Goal: Task Accomplishment & Management: Manage account settings

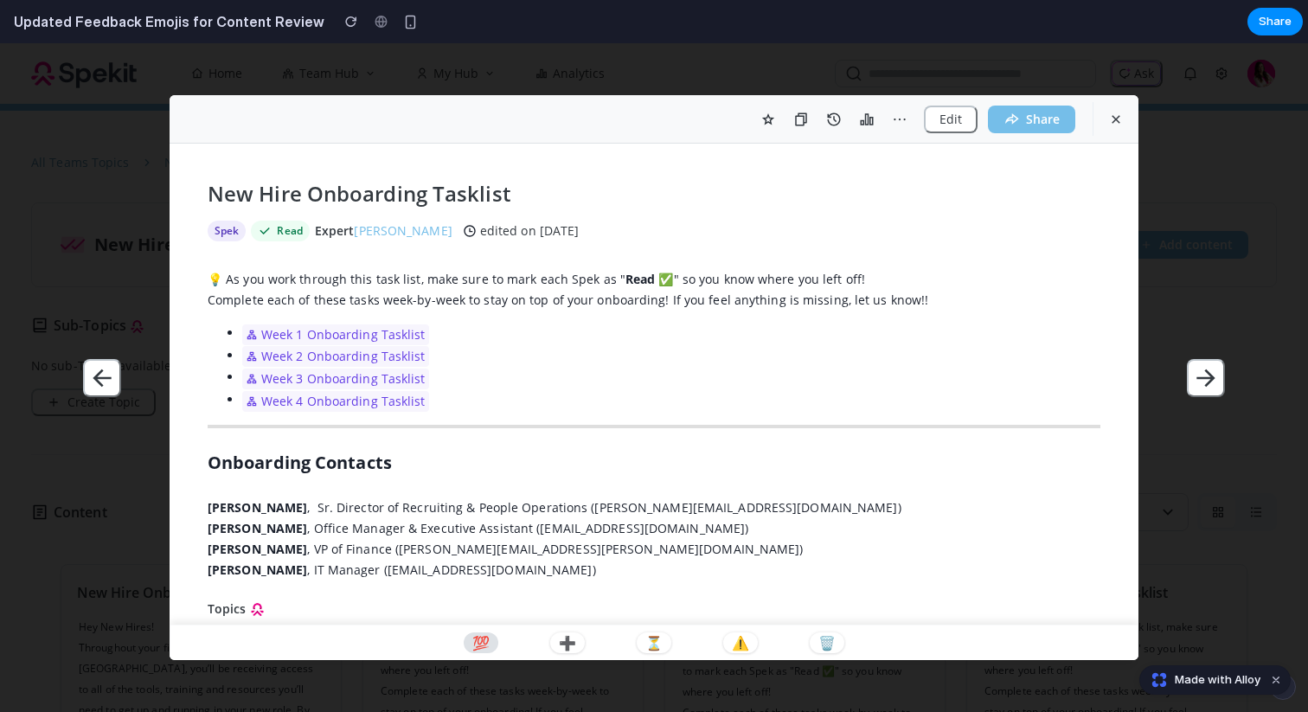
click at [477, 643] on p "💯" at bounding box center [480, 643] width 17 height 14
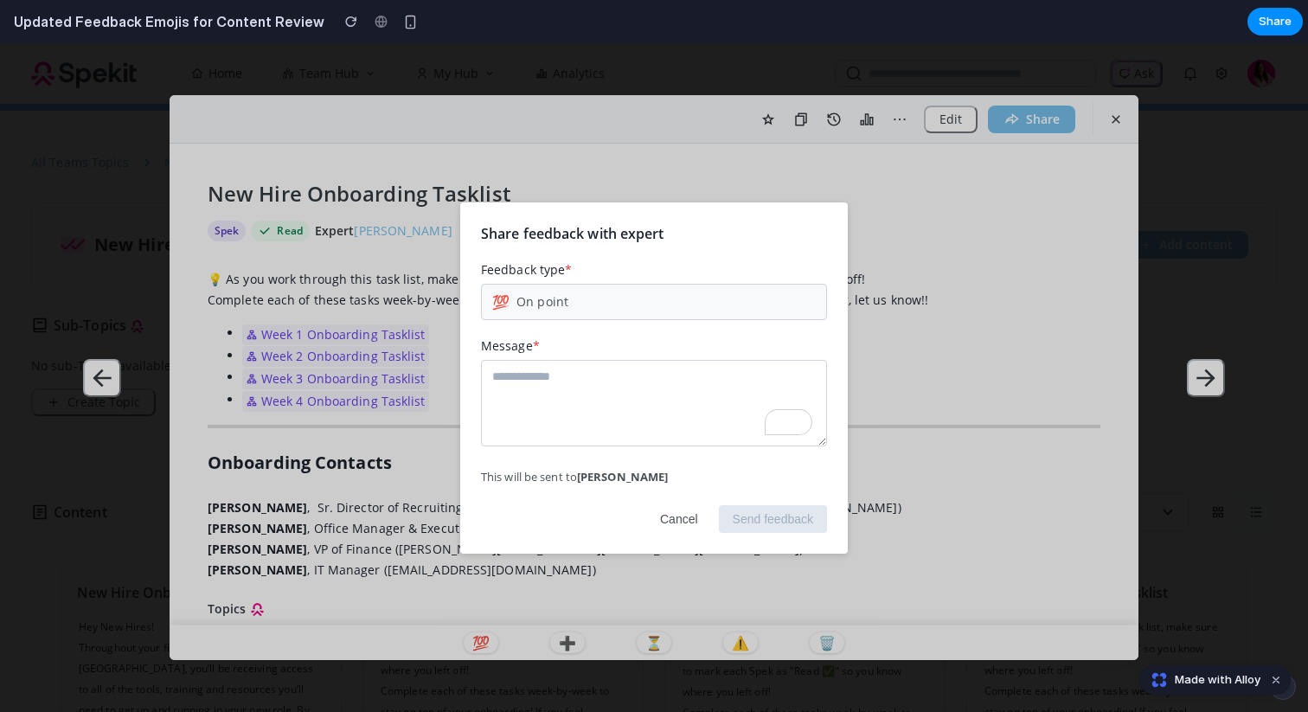
click at [666, 519] on button "Cancel" at bounding box center [679, 519] width 66 height 28
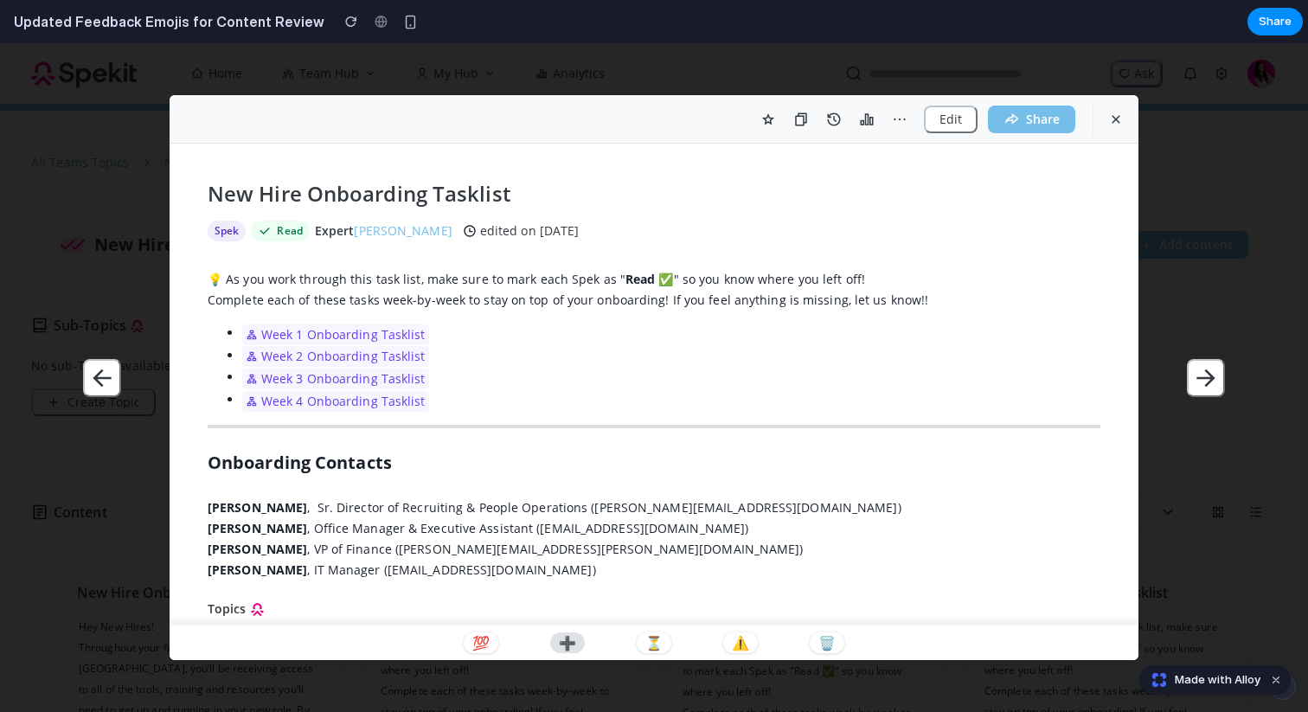
click at [568, 646] on p "➕" at bounding box center [567, 643] width 17 height 14
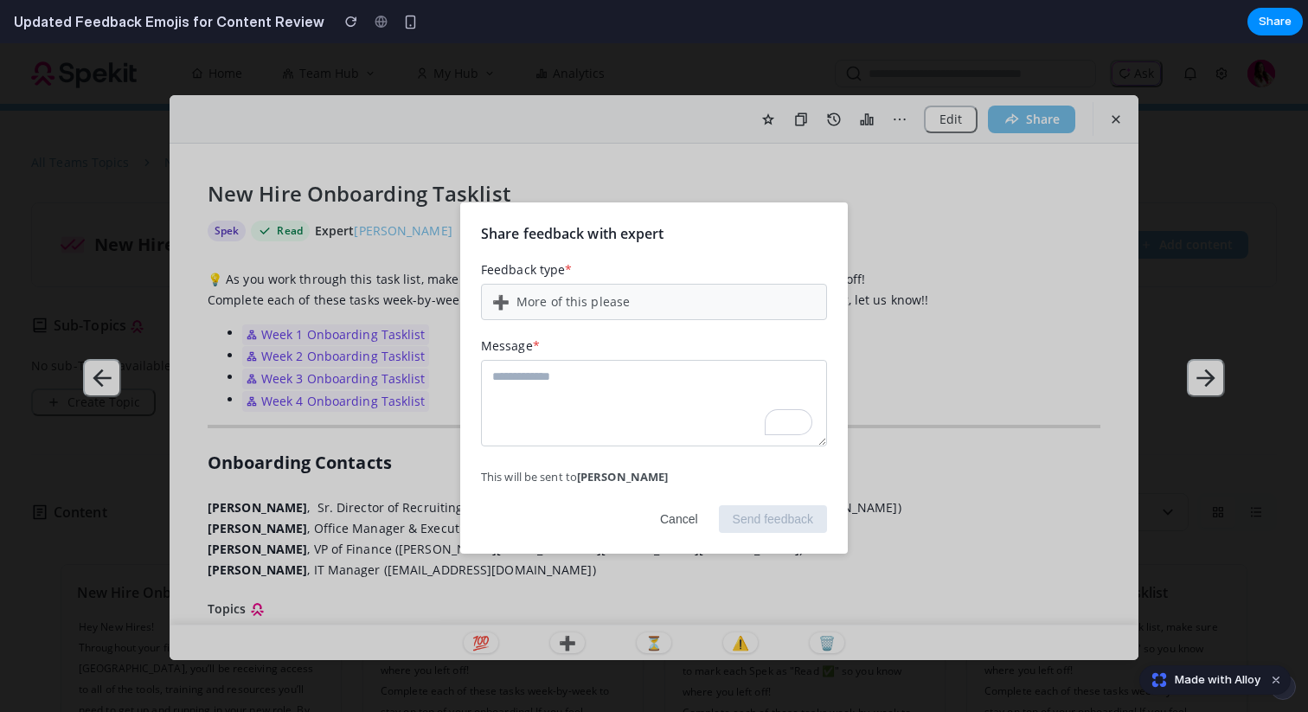
click at [687, 518] on button "Cancel" at bounding box center [679, 519] width 66 height 28
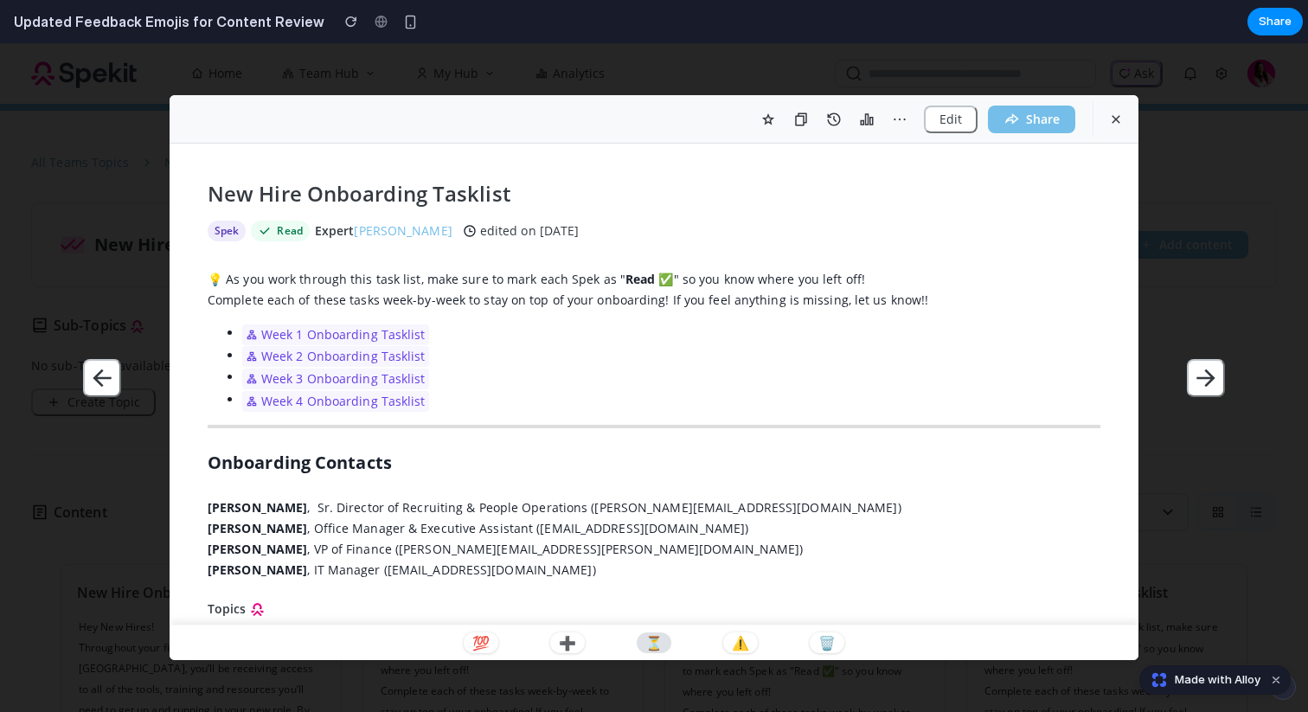
click at [656, 650] on button "⏳" at bounding box center [654, 642] width 35 height 21
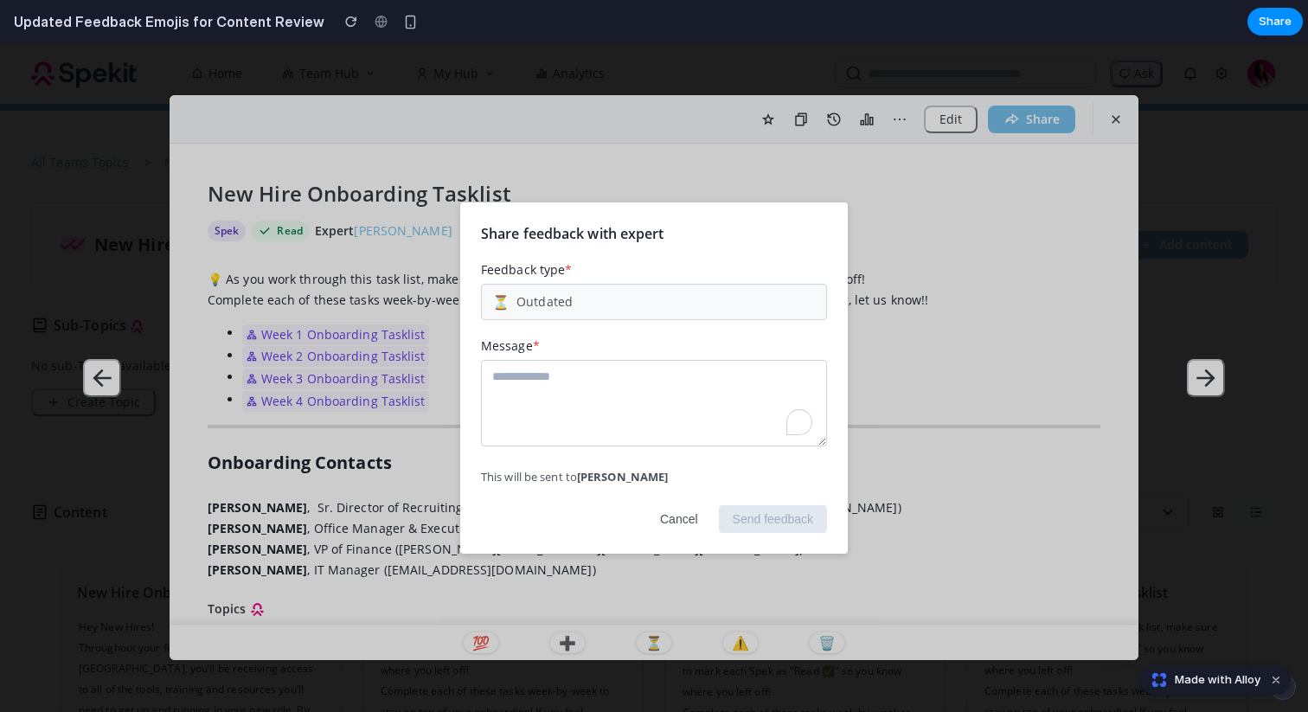
click at [693, 522] on button "Cancel" at bounding box center [679, 519] width 66 height 28
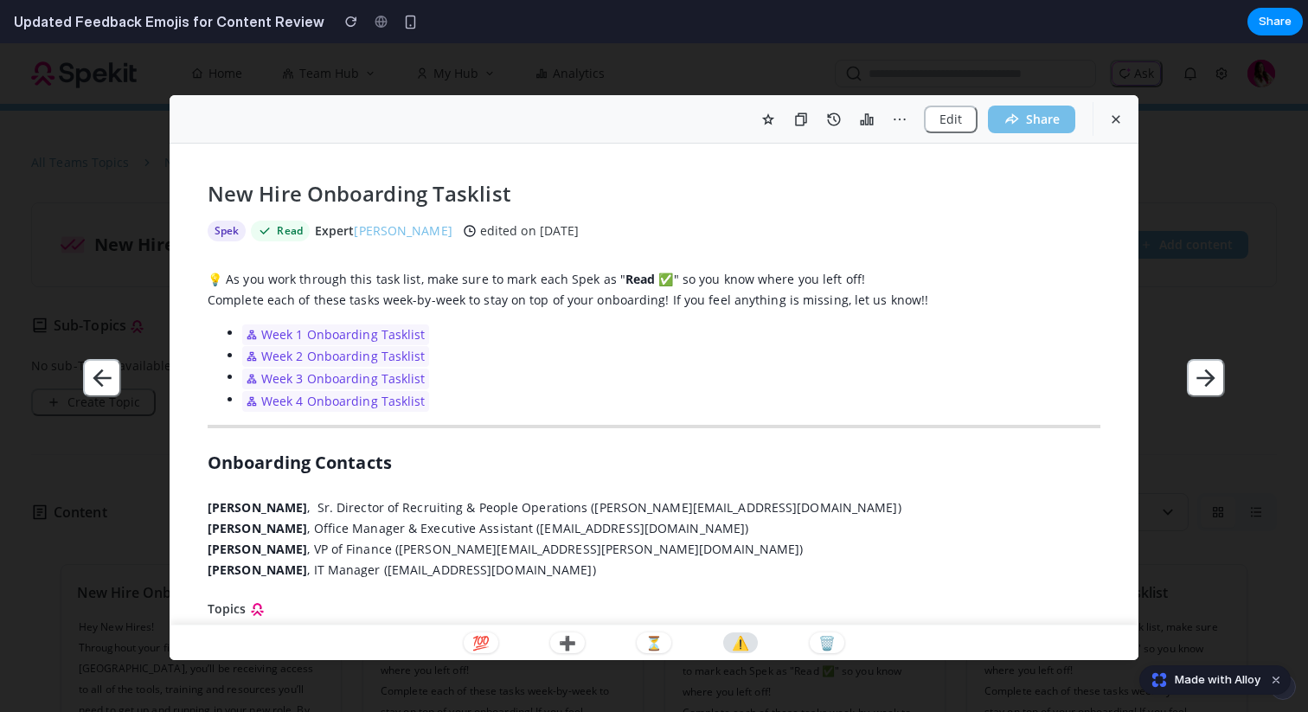
click at [745, 649] on p "⚠️" at bounding box center [740, 643] width 17 height 14
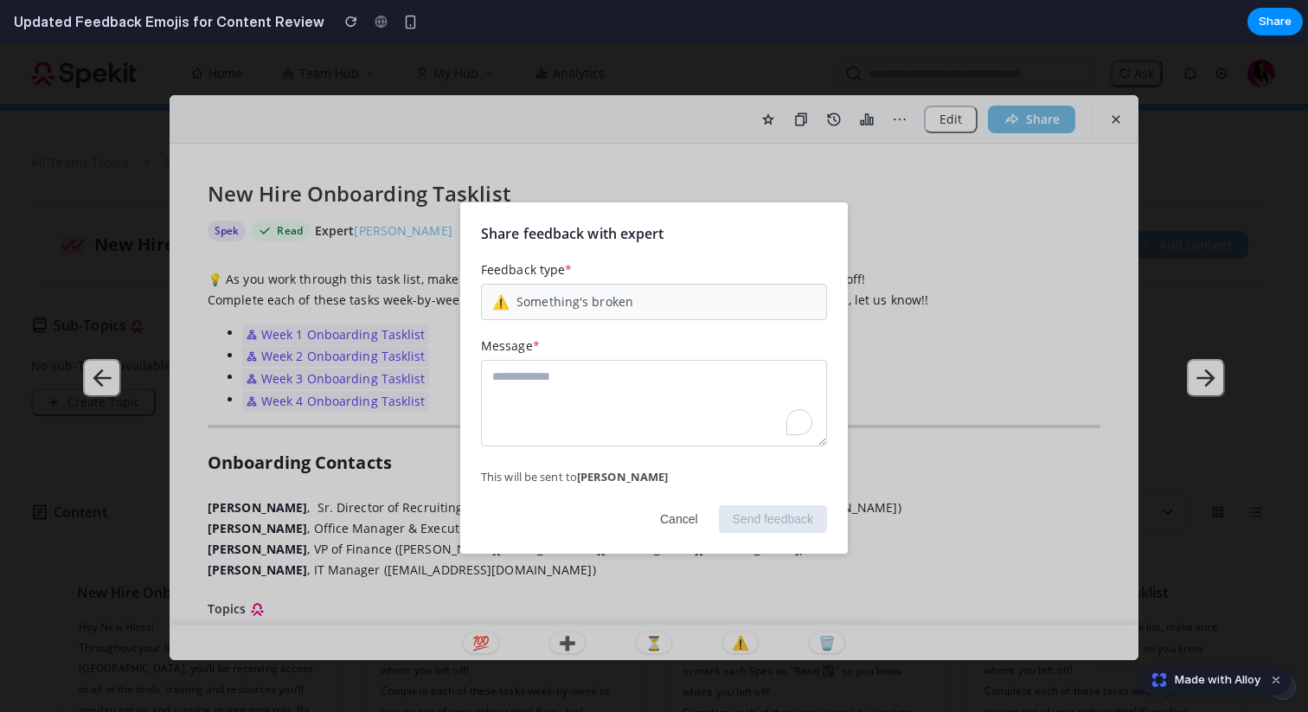
click at [685, 513] on button "Cancel" at bounding box center [679, 519] width 66 height 28
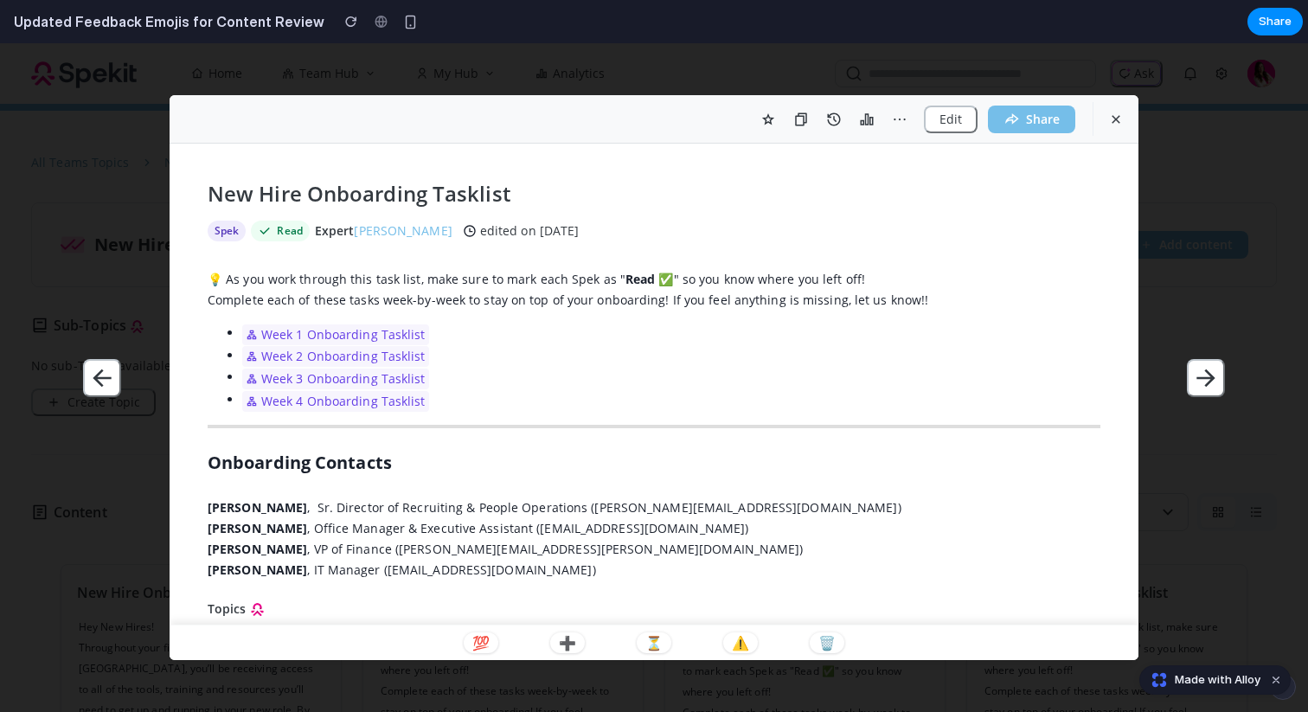
click at [844, 643] on div "💯 ➕ ⏳ ⚠️ 🗑️" at bounding box center [654, 642] width 969 height 36
click at [838, 643] on button "🗑️" at bounding box center [827, 642] width 35 height 21
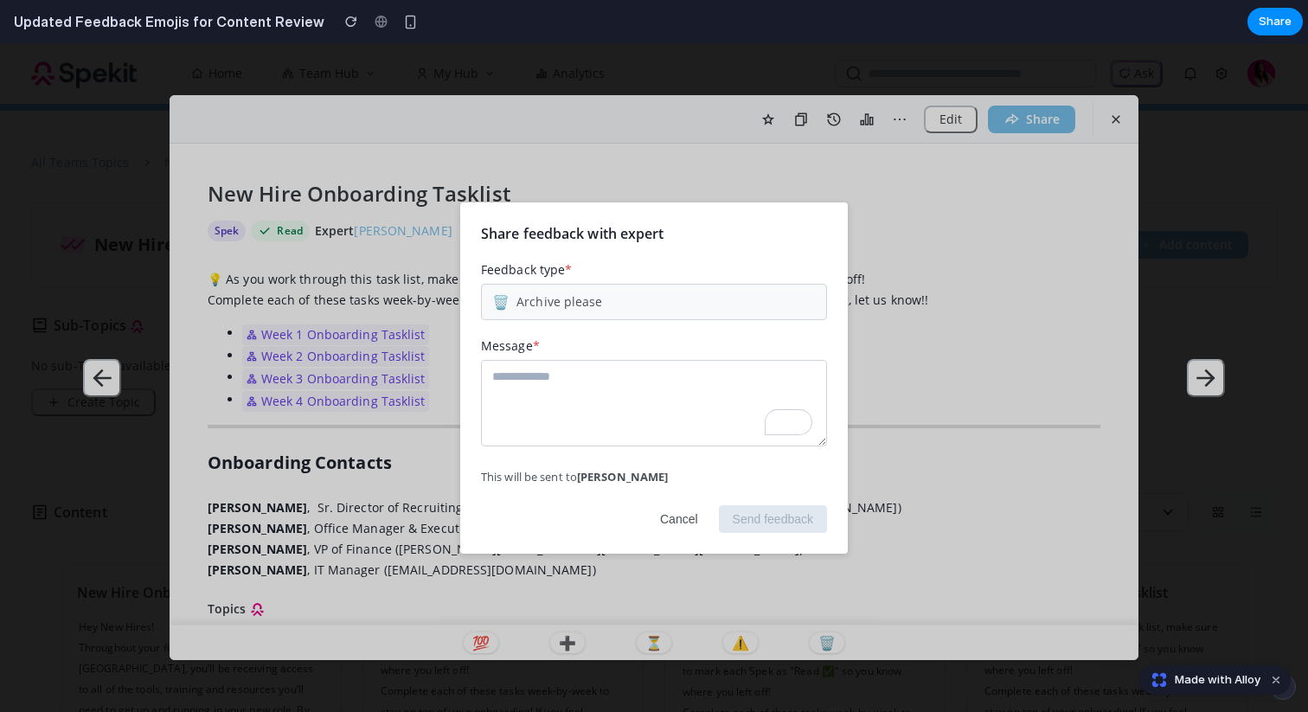
click at [682, 515] on button "Cancel" at bounding box center [679, 519] width 66 height 28
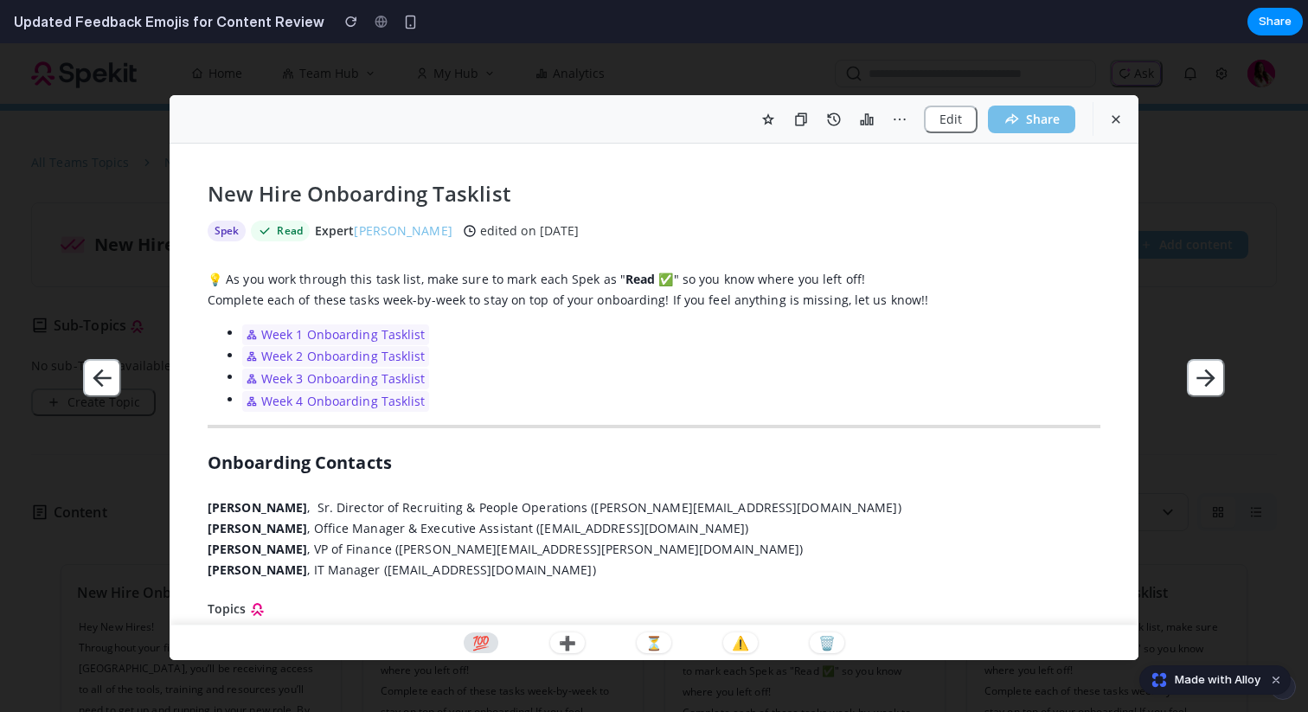
click at [474, 639] on p "💯" at bounding box center [480, 643] width 17 height 14
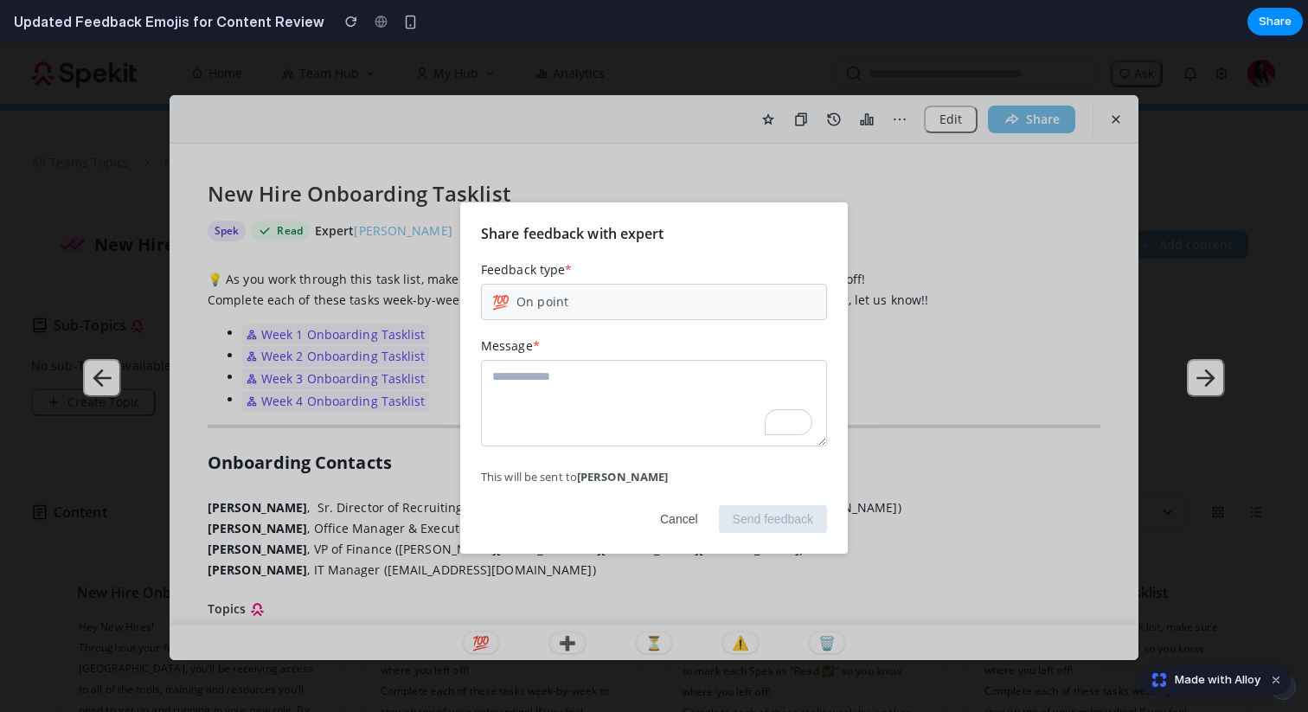
click at [677, 521] on button "Cancel" at bounding box center [679, 519] width 66 height 28
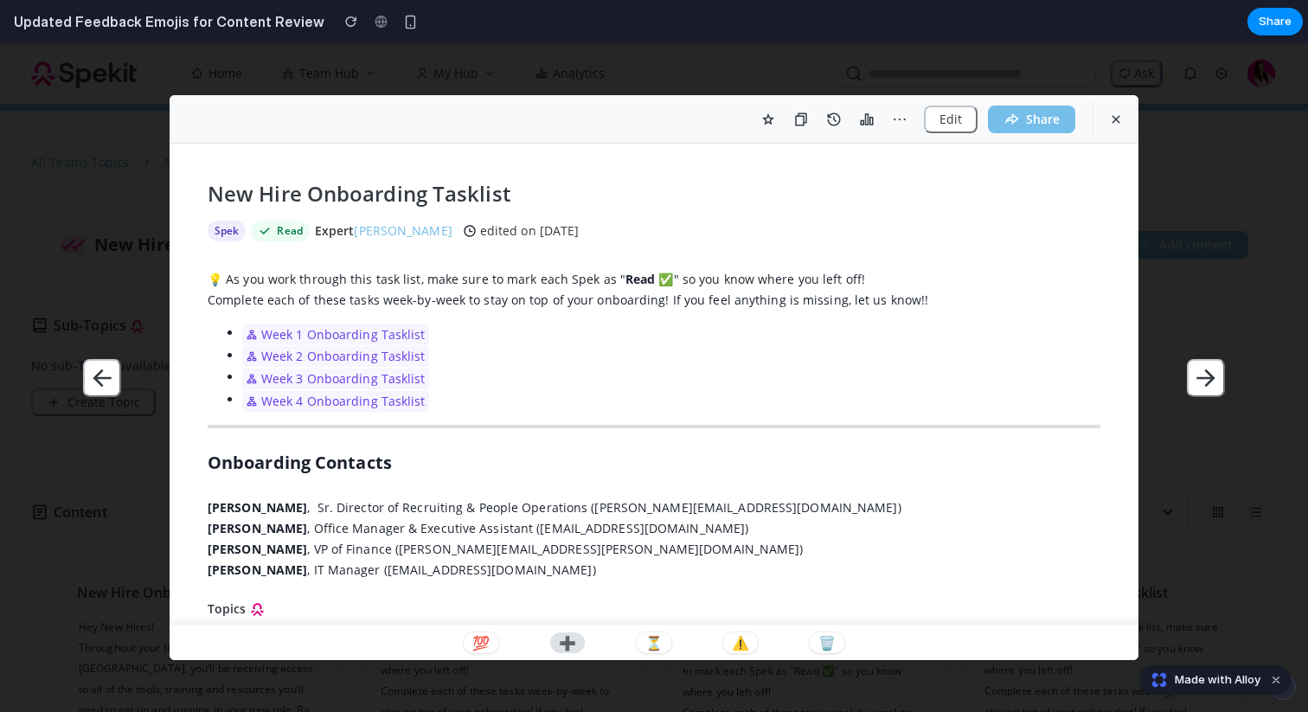
click at [562, 645] on p "➕" at bounding box center [567, 643] width 17 height 14
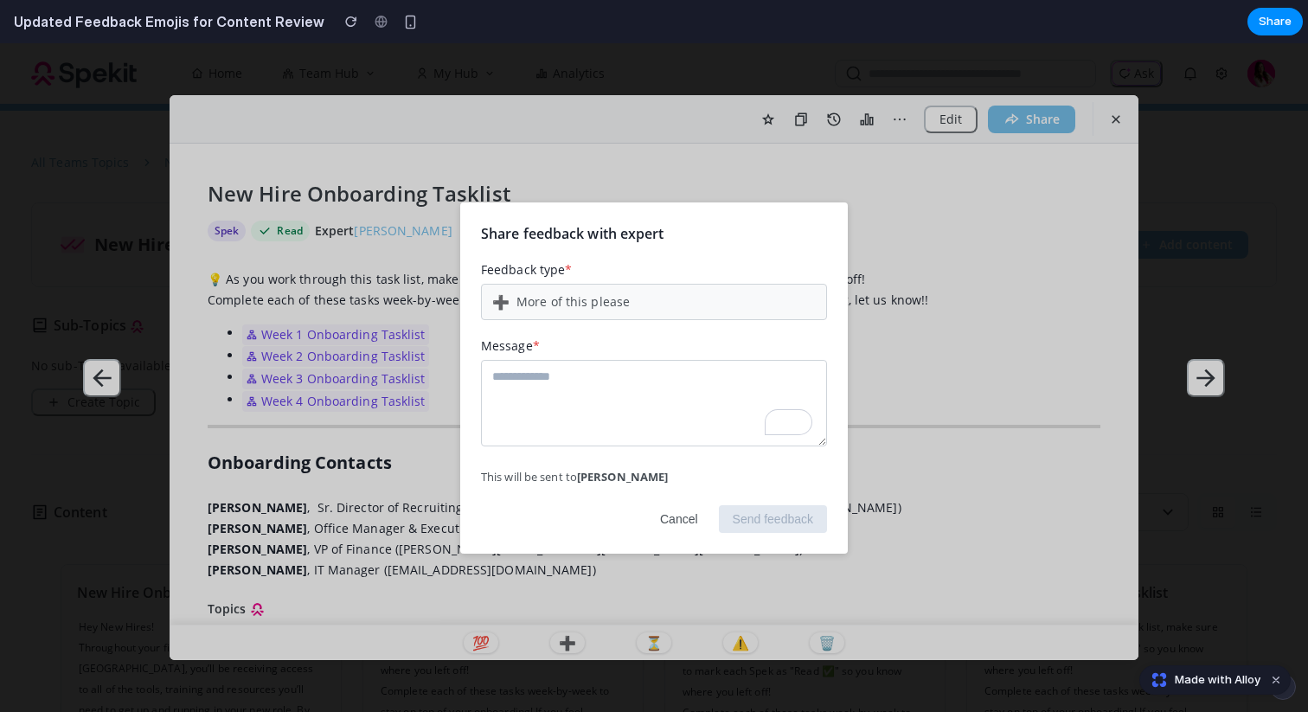
click at [683, 523] on button "Cancel" at bounding box center [679, 519] width 66 height 28
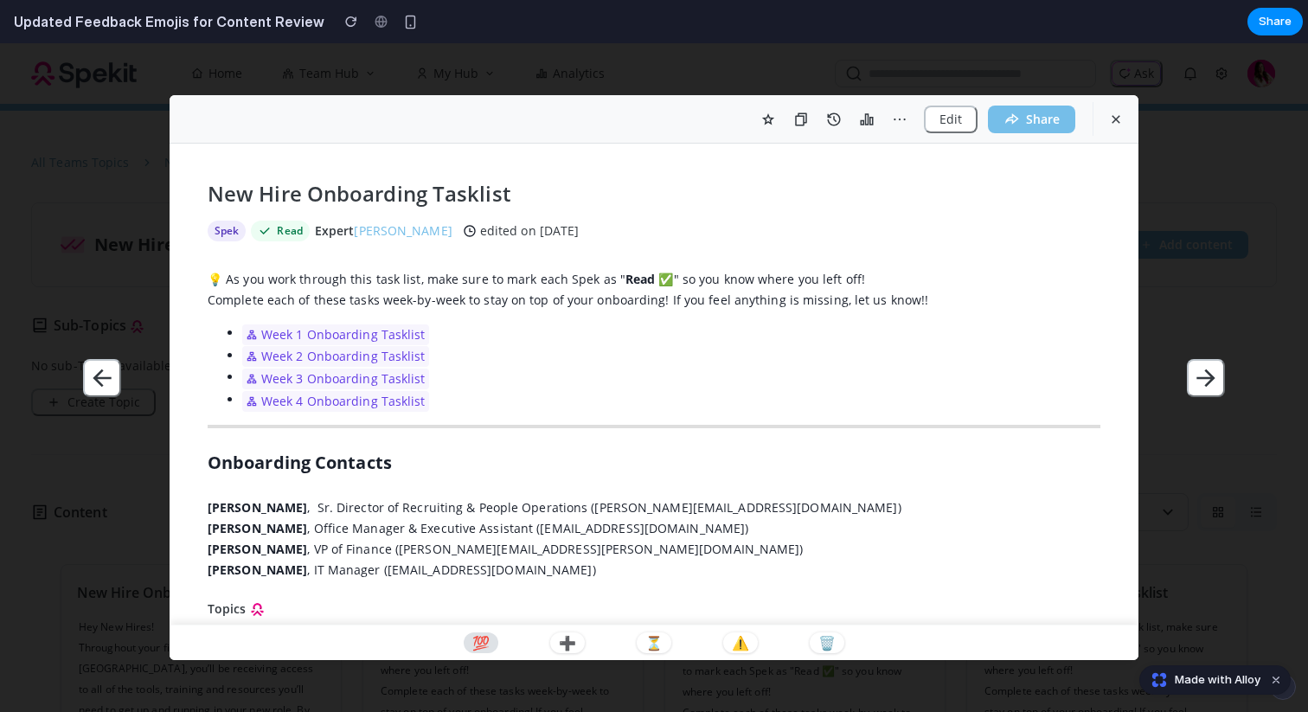
click at [487, 649] on p "💯" at bounding box center [480, 643] width 17 height 14
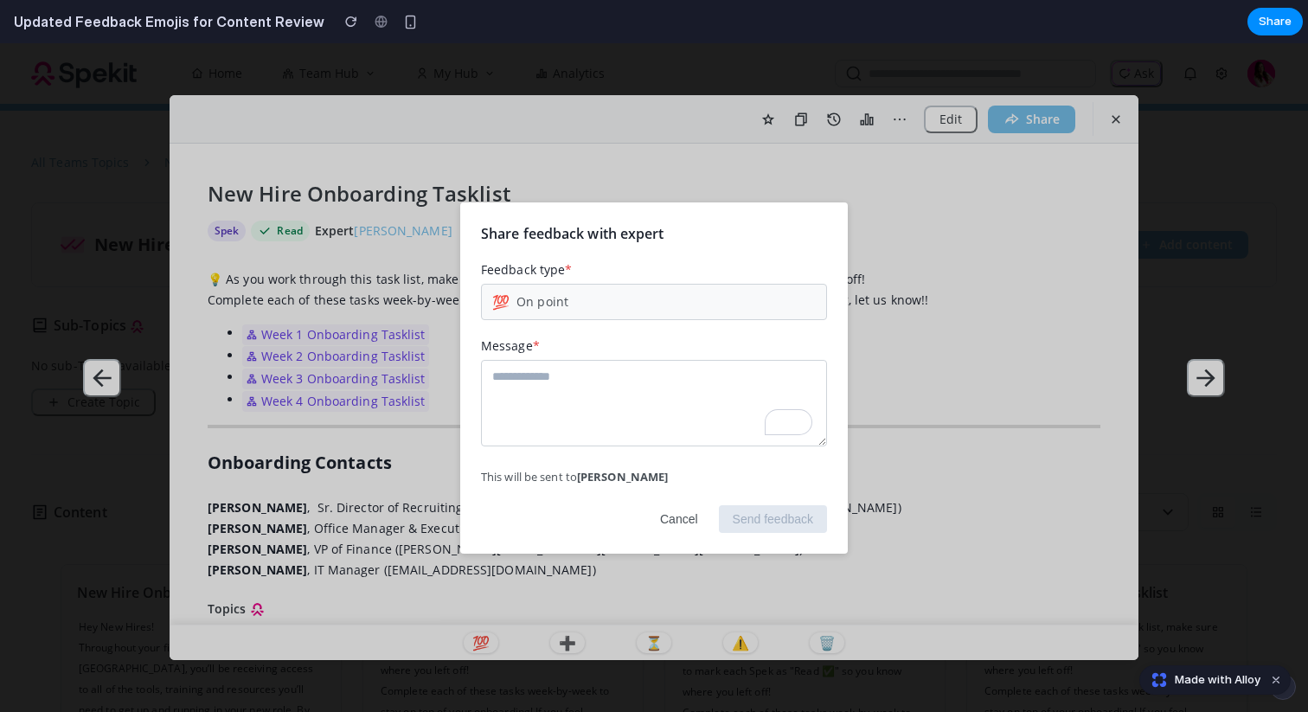
click at [670, 522] on button "Cancel" at bounding box center [679, 519] width 66 height 28
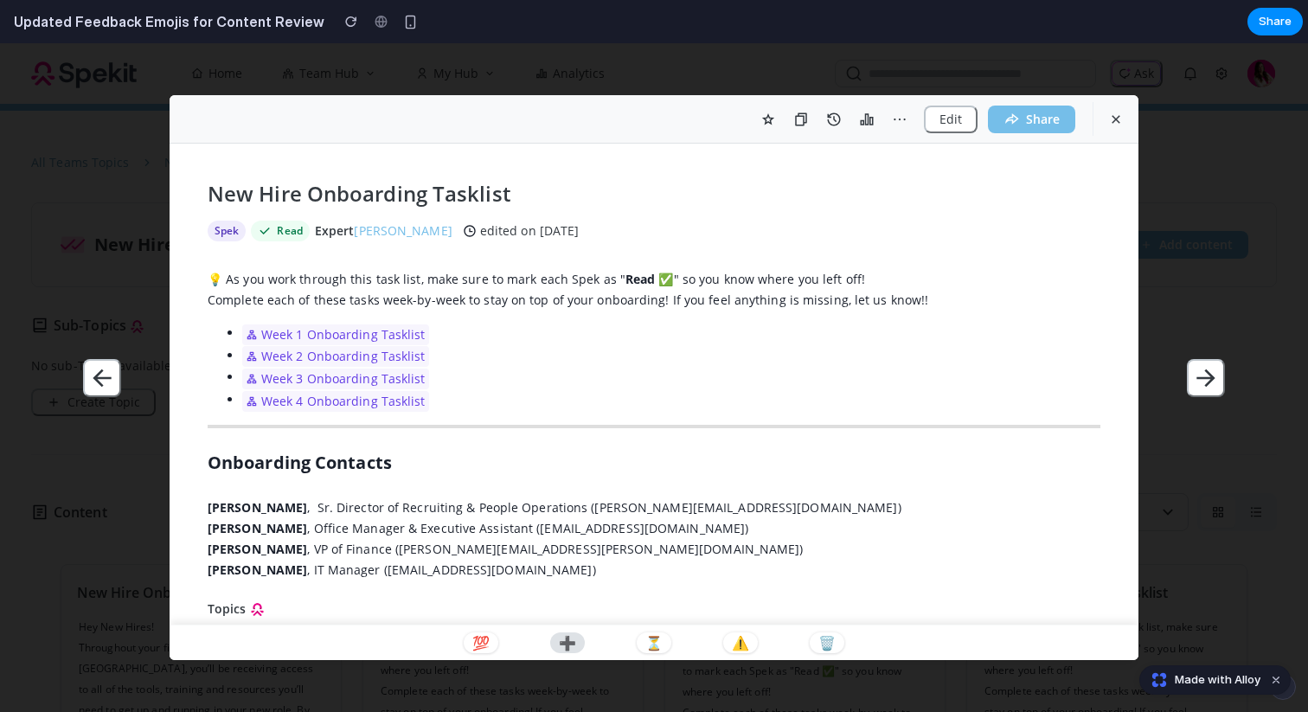
click at [568, 649] on p "➕" at bounding box center [567, 643] width 17 height 14
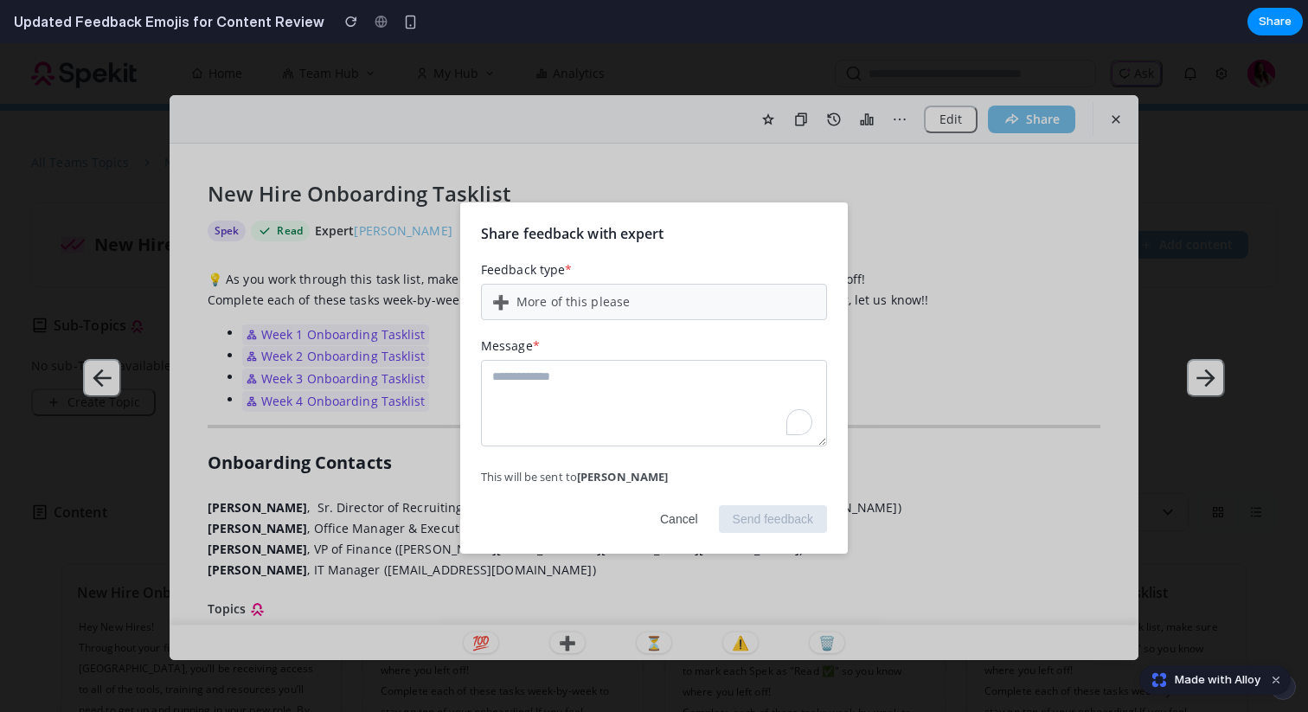
click at [678, 517] on button "Cancel" at bounding box center [679, 519] width 66 height 28
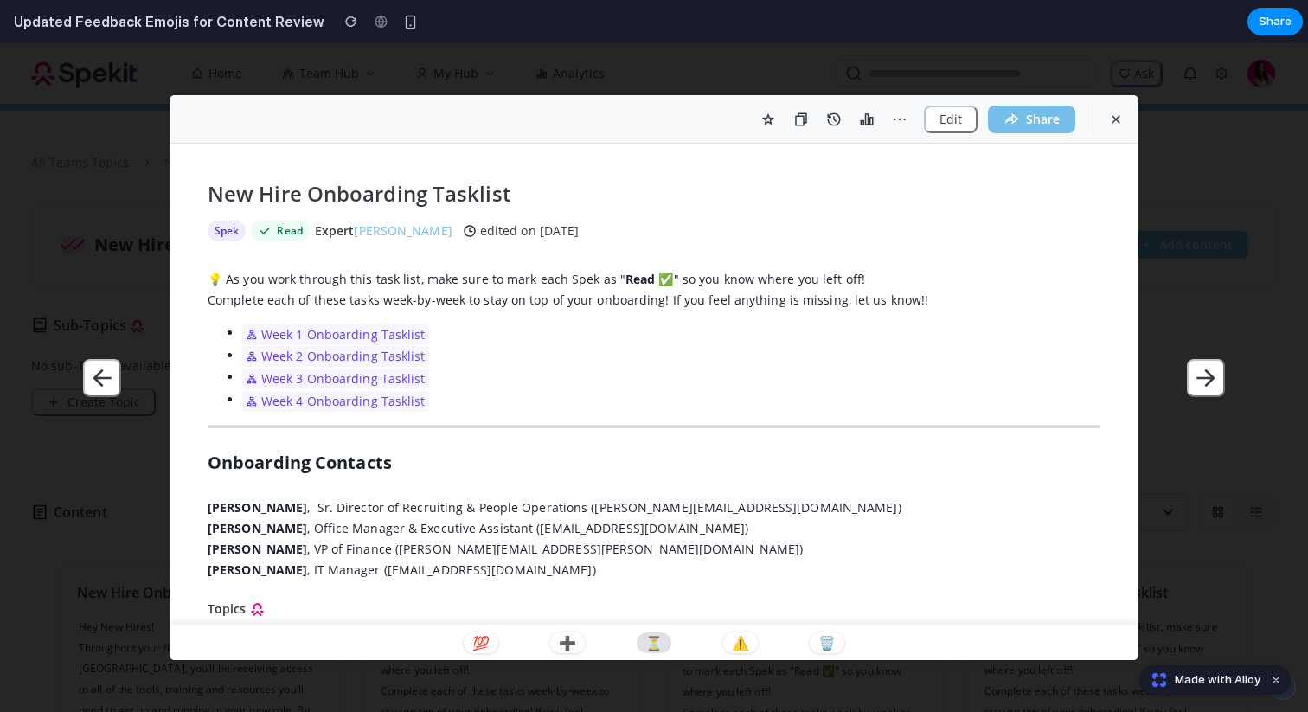
click at [654, 640] on p "⏳" at bounding box center [653, 643] width 17 height 14
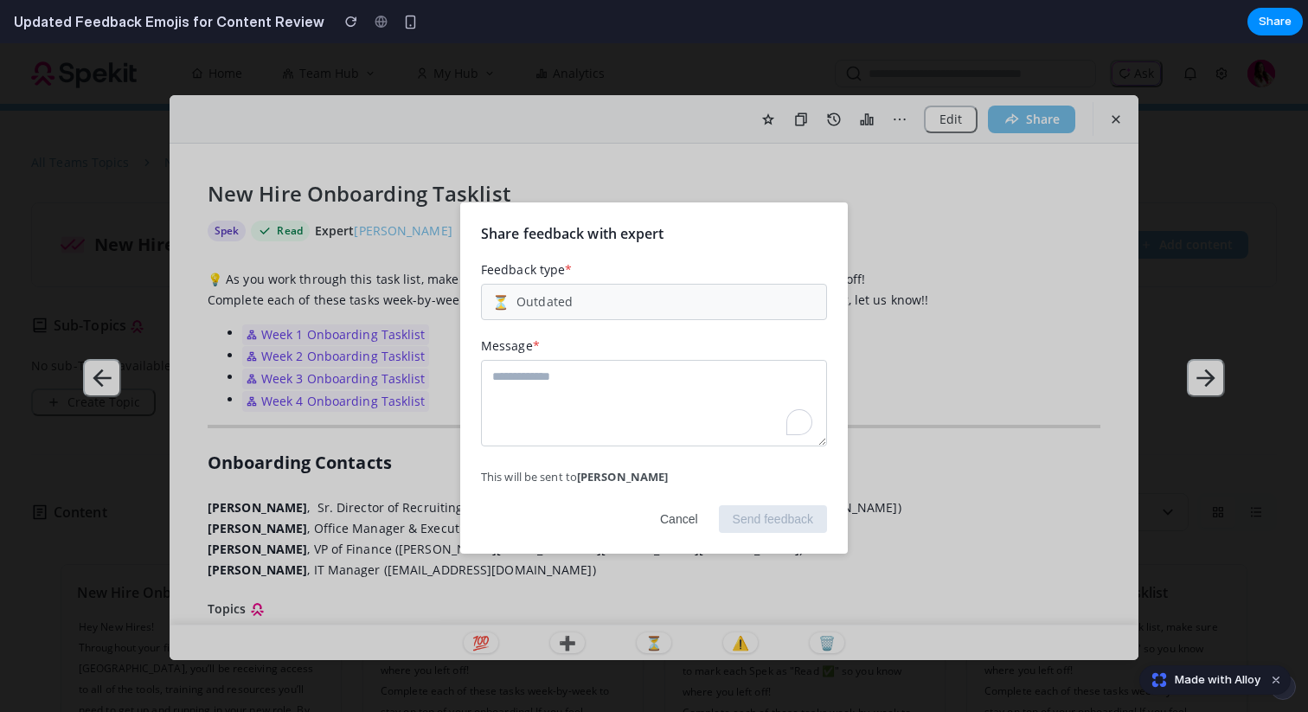
click at [679, 516] on button "Cancel" at bounding box center [679, 519] width 66 height 28
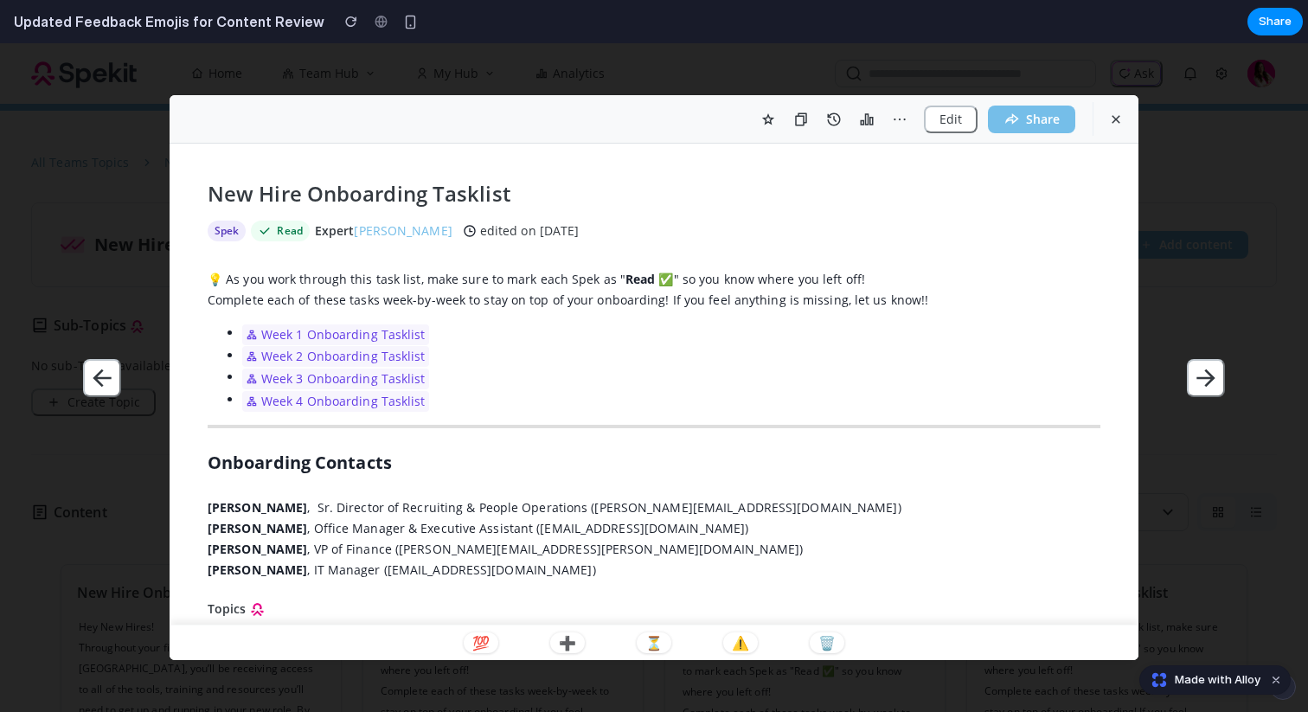
click at [733, 653] on div "💯 ➕ ⏳ ⚠️ 🗑️" at bounding box center [654, 642] width 969 height 36
click at [747, 642] on button "⚠️" at bounding box center [740, 642] width 35 height 21
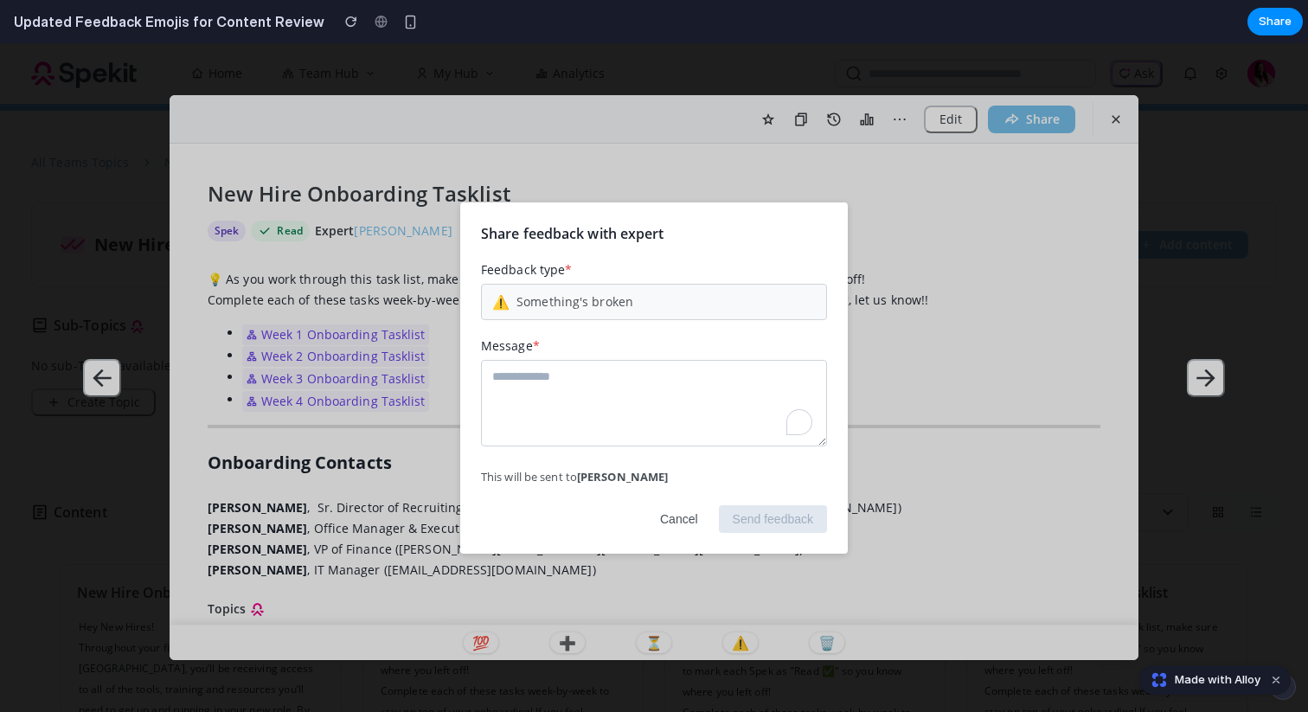
click at [669, 521] on button "Cancel" at bounding box center [679, 519] width 66 height 28
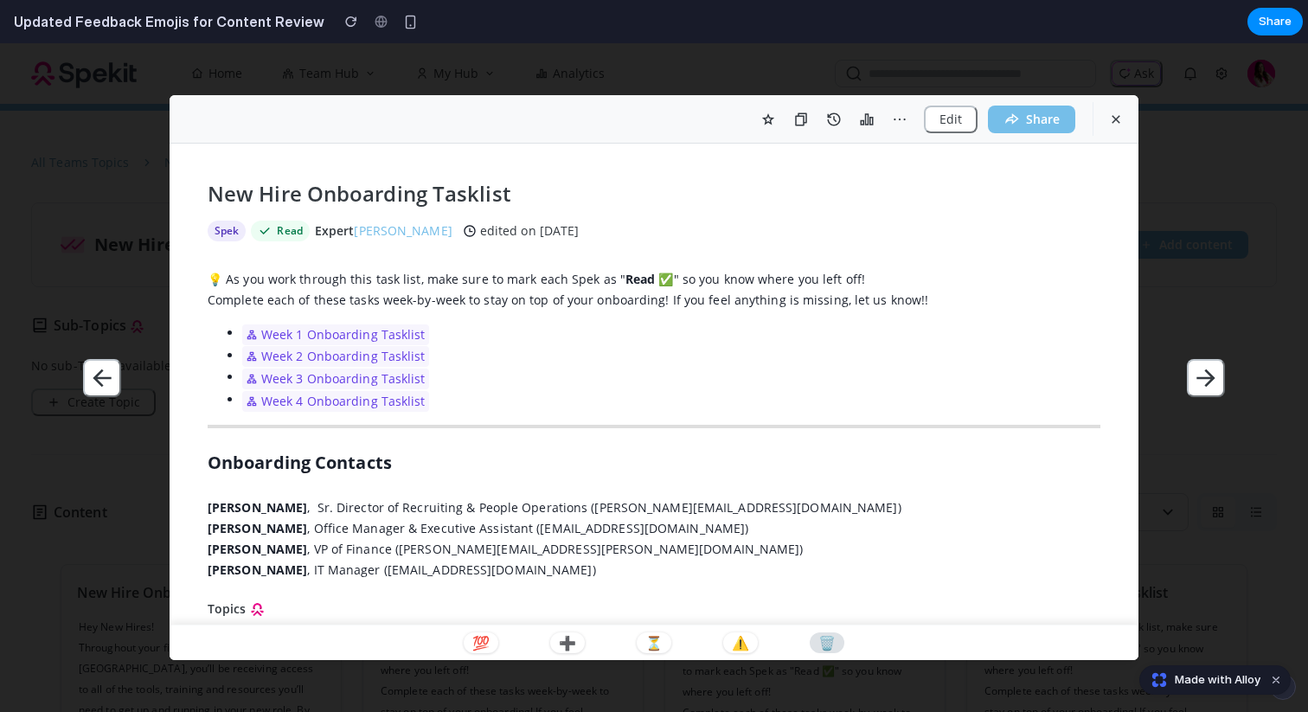
click at [827, 642] on p "🗑️" at bounding box center [826, 643] width 17 height 14
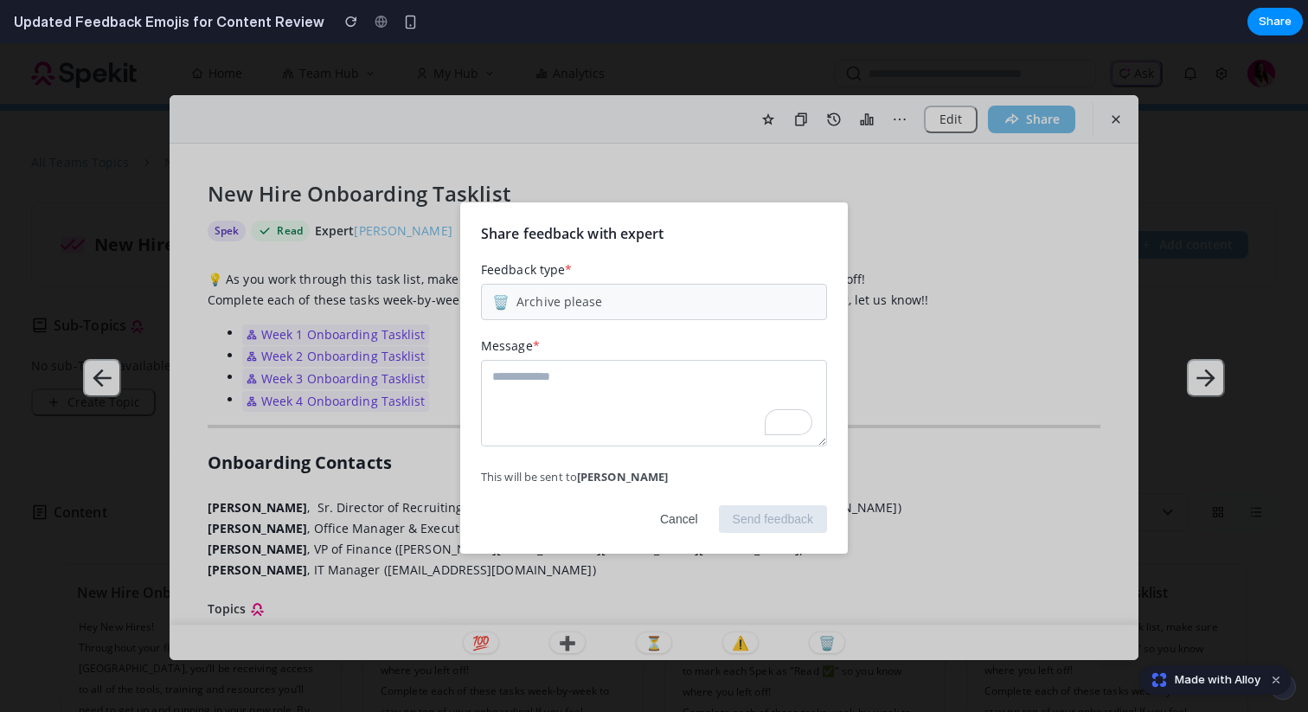
click at [683, 516] on button "Cancel" at bounding box center [679, 519] width 66 height 28
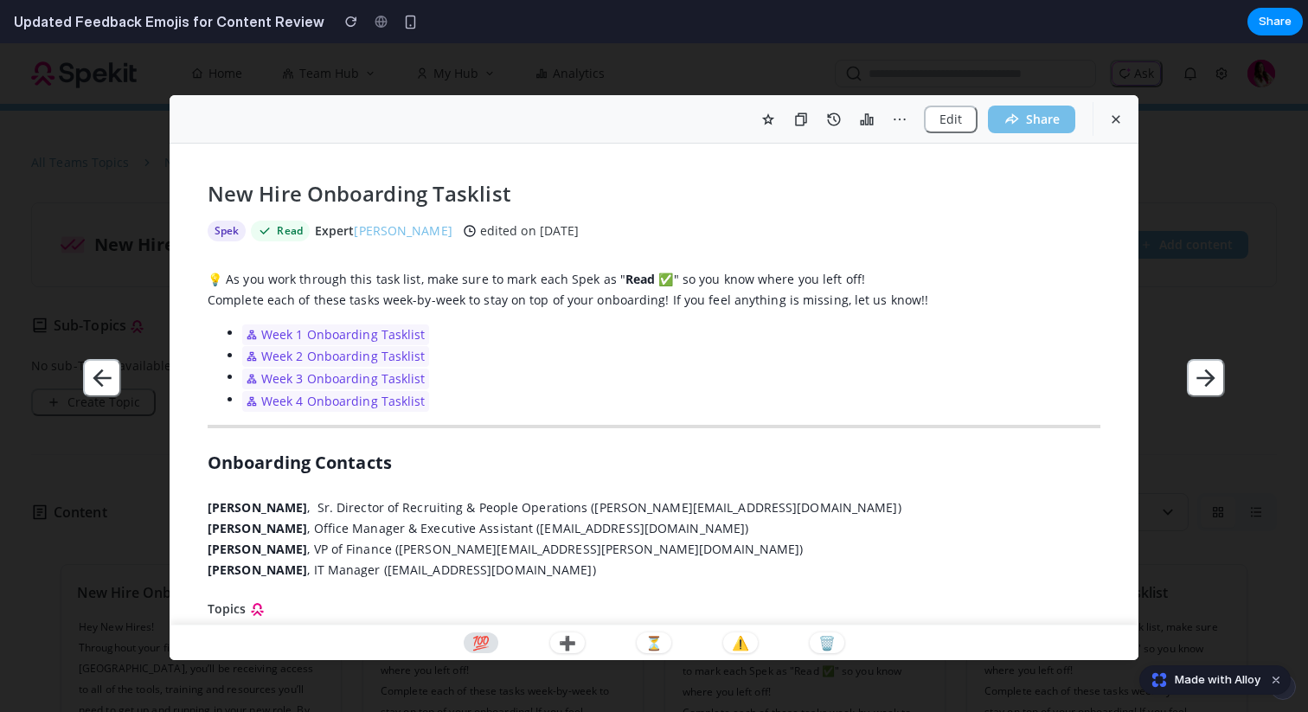
click at [488, 646] on button "💯" at bounding box center [481, 642] width 35 height 21
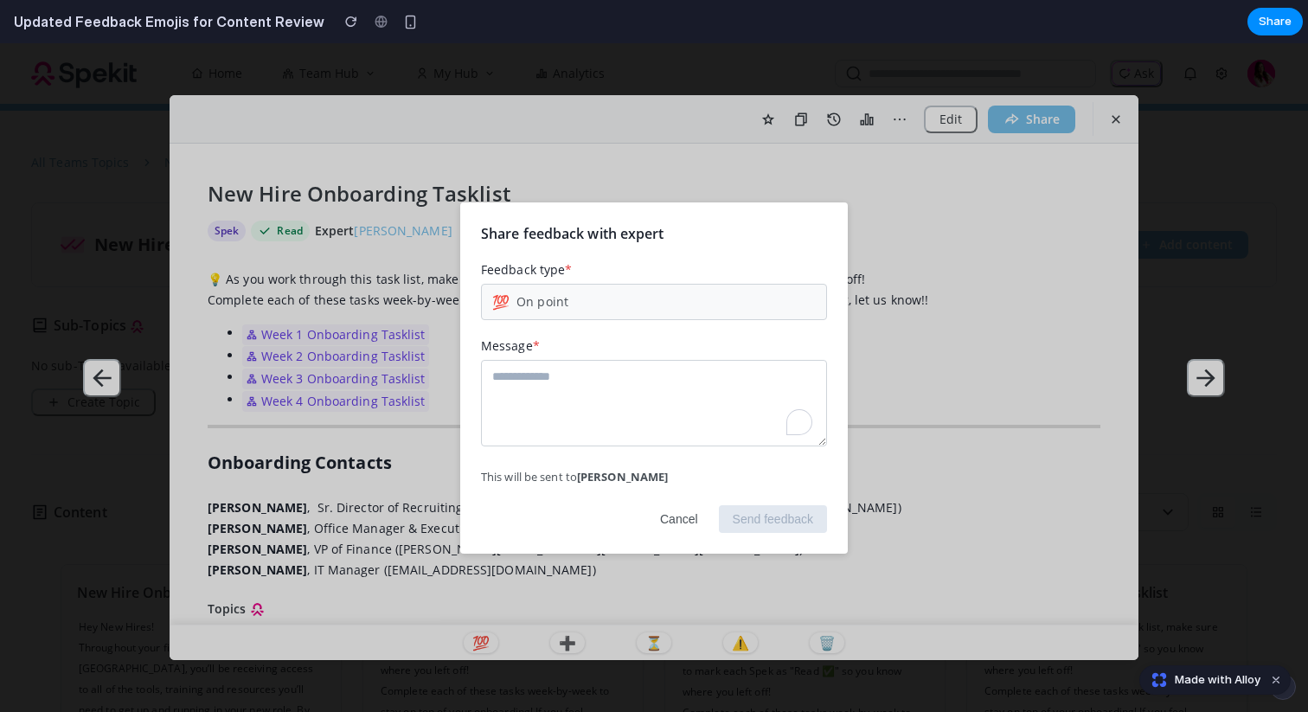
click at [666, 523] on button "Cancel" at bounding box center [679, 519] width 66 height 28
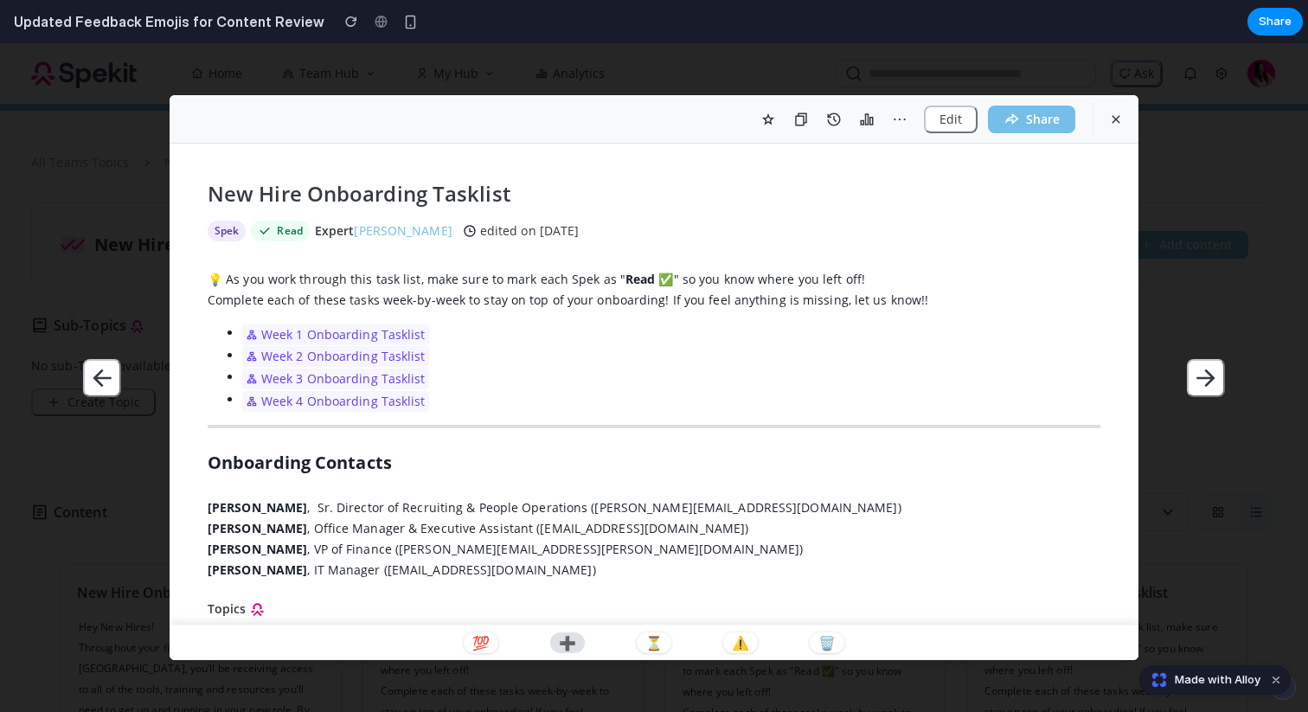
click at [570, 636] on p "➕" at bounding box center [567, 643] width 17 height 14
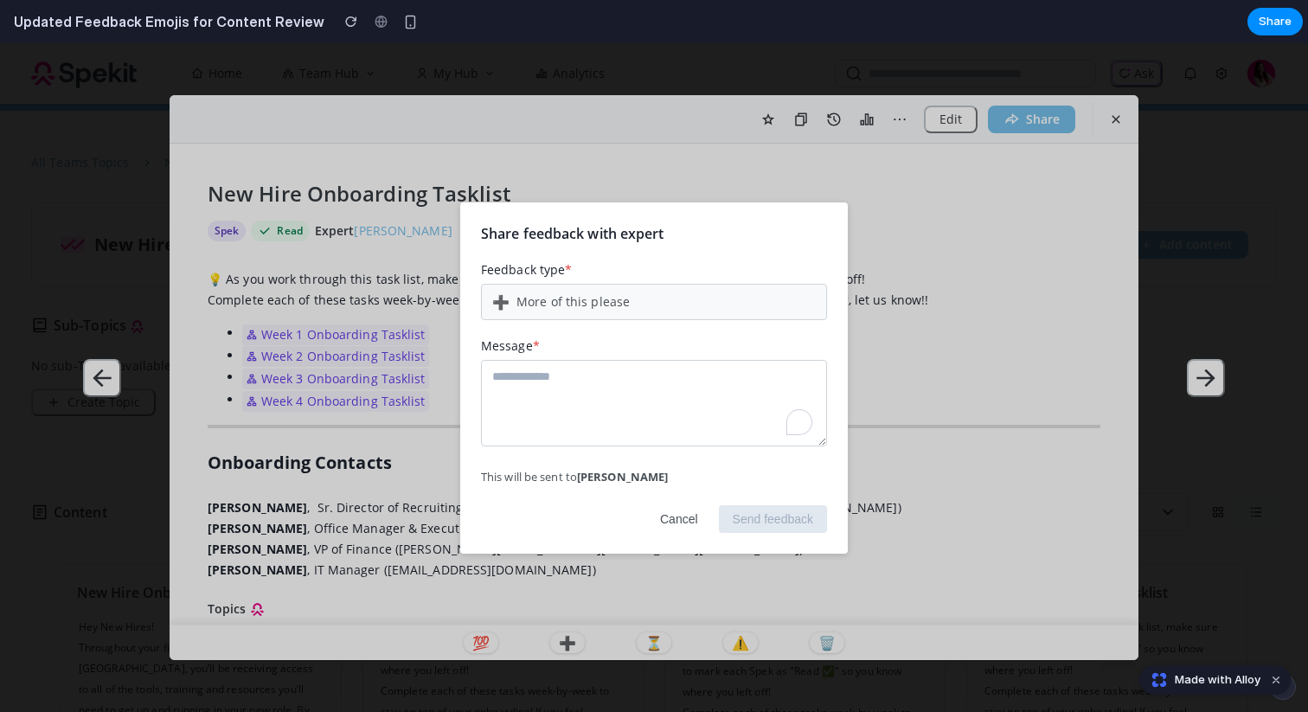
click at [677, 522] on button "Cancel" at bounding box center [679, 519] width 66 height 28
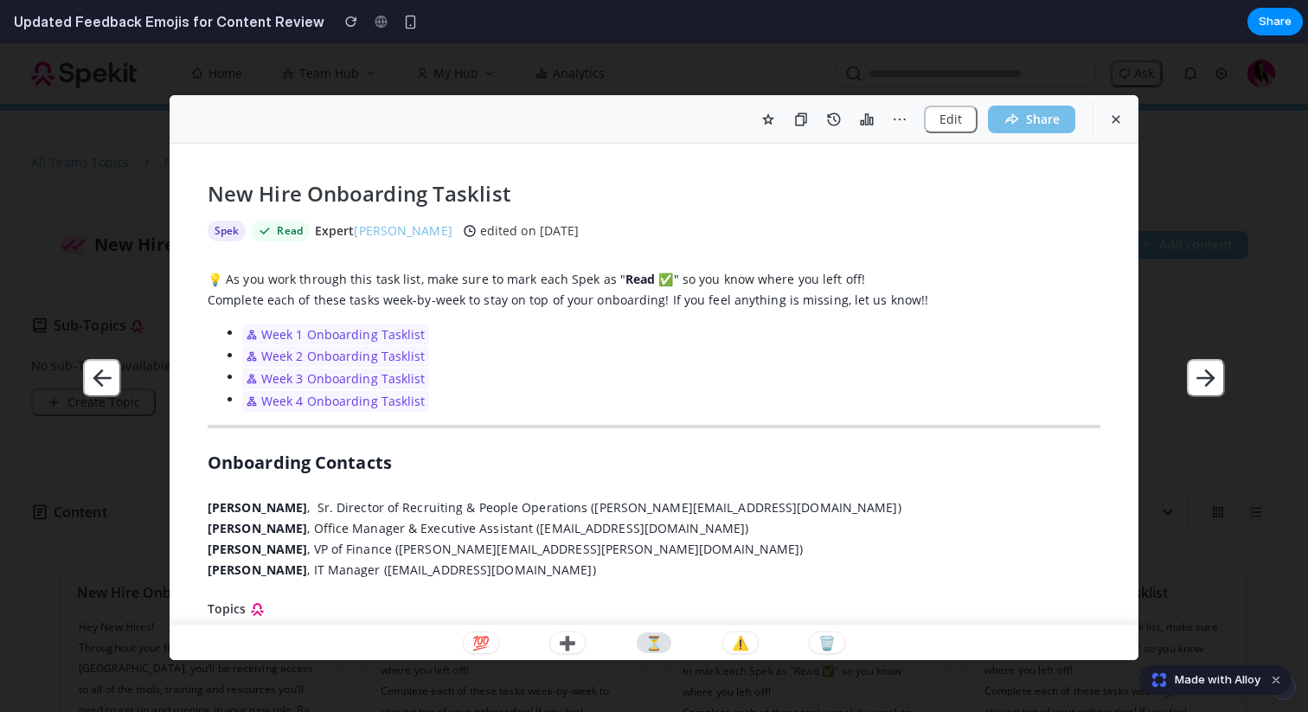
click at [655, 638] on p "⏳" at bounding box center [653, 643] width 17 height 14
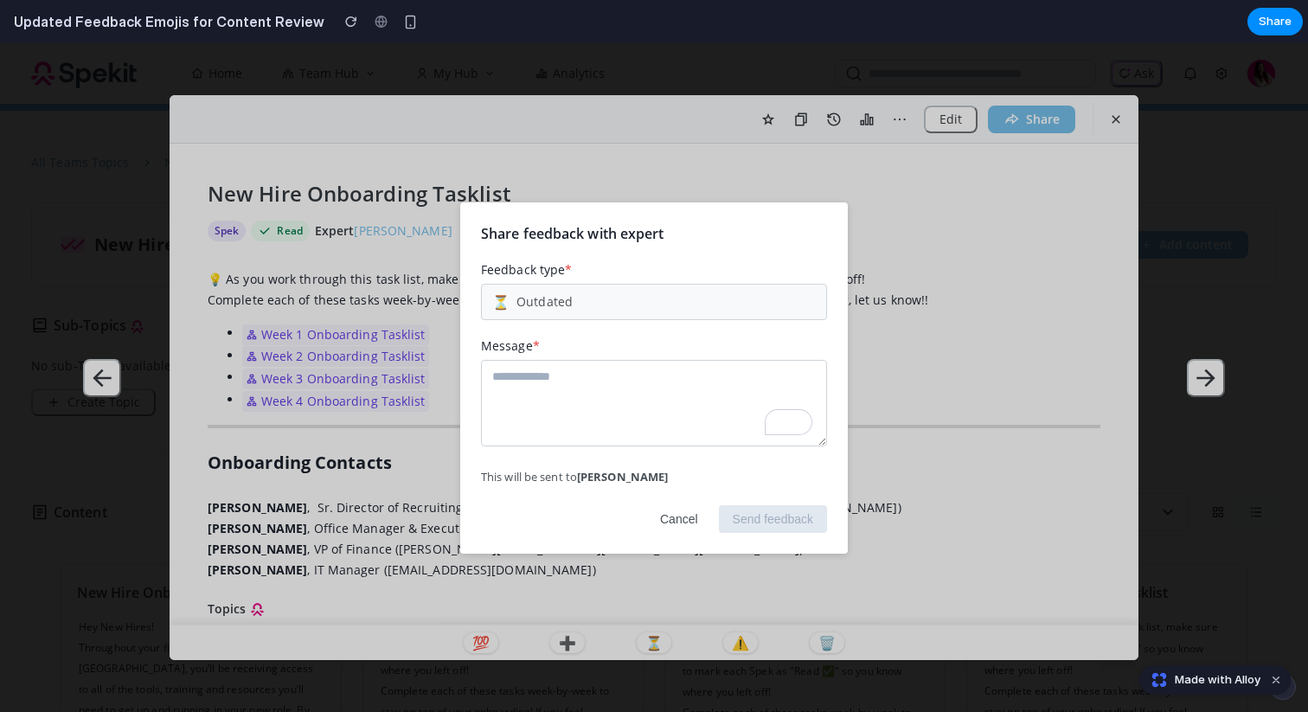
click at [678, 522] on button "Cancel" at bounding box center [679, 519] width 66 height 28
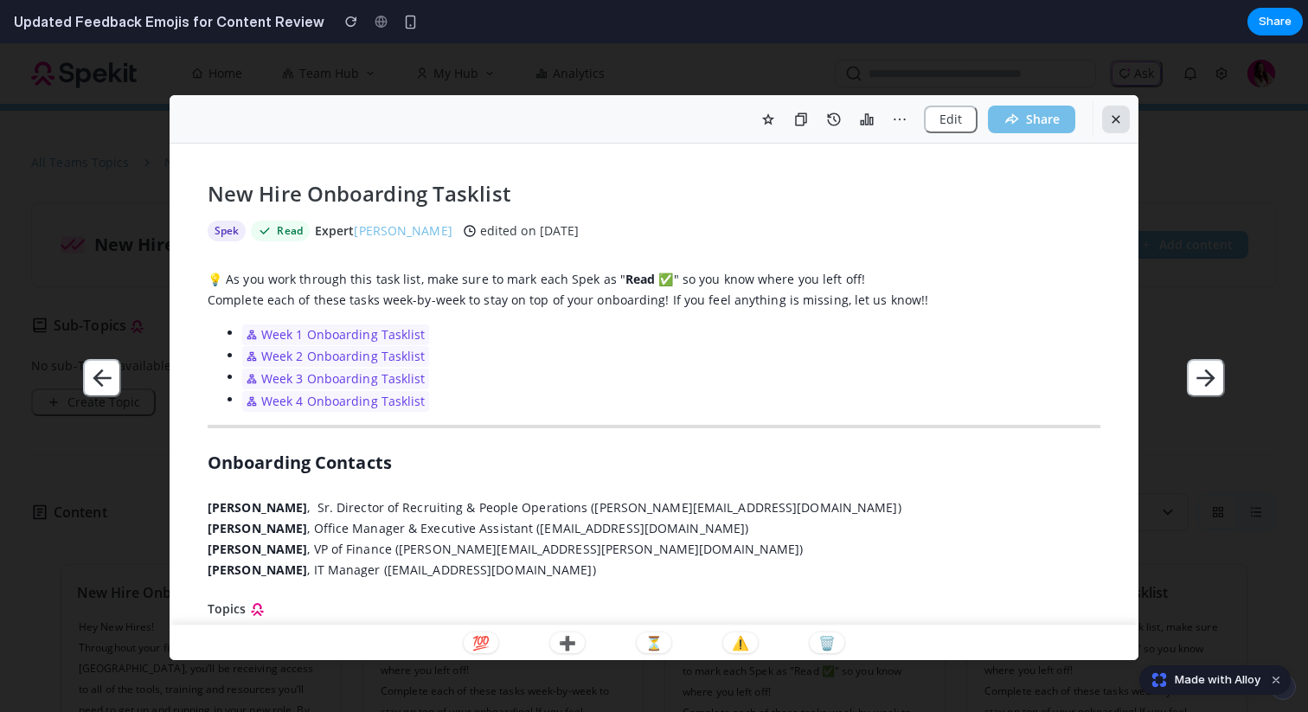
click at [1117, 119] on icon "button" at bounding box center [1116, 120] width 16 height 16
click at [1109, 121] on icon "button" at bounding box center [1116, 120] width 16 height 16
click at [1117, 122] on icon "button" at bounding box center [1116, 120] width 16 height 16
